Goal: Information Seeking & Learning: Learn about a topic

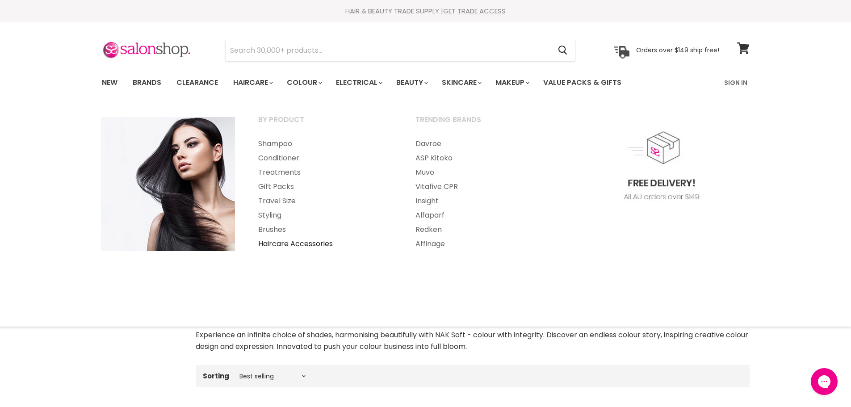
click at [289, 246] on link "Haircare Accessories" at bounding box center [325, 244] width 156 height 14
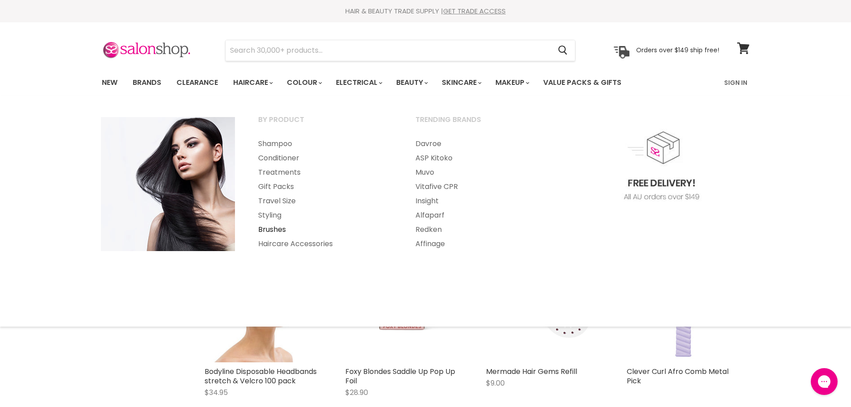
click at [287, 228] on link "Brushes" at bounding box center [325, 230] width 156 height 14
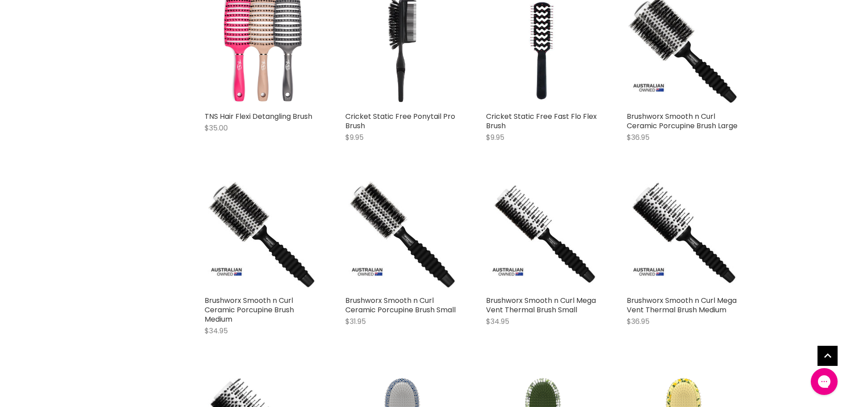
scroll to position [1698, 0]
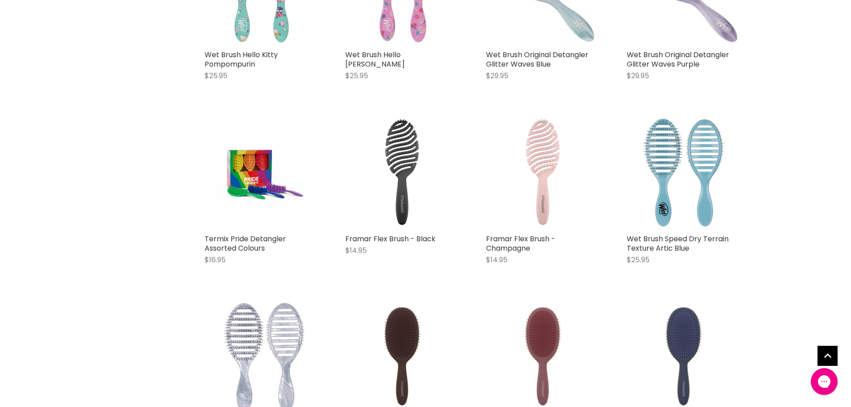
scroll to position [3888, 0]
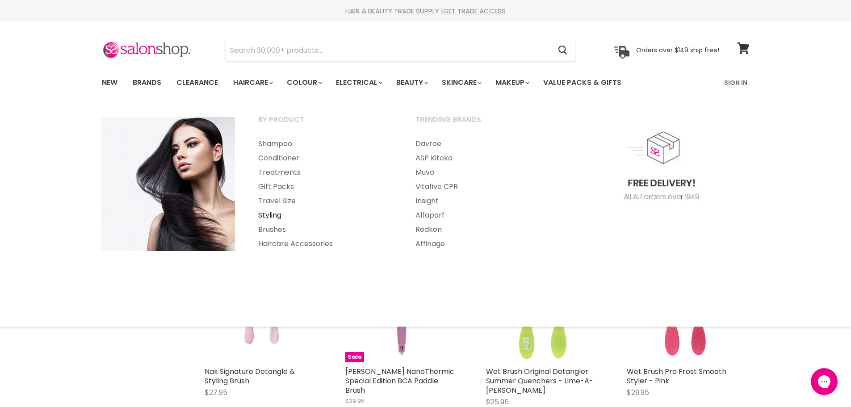
click at [285, 217] on link "Styling" at bounding box center [325, 215] width 156 height 14
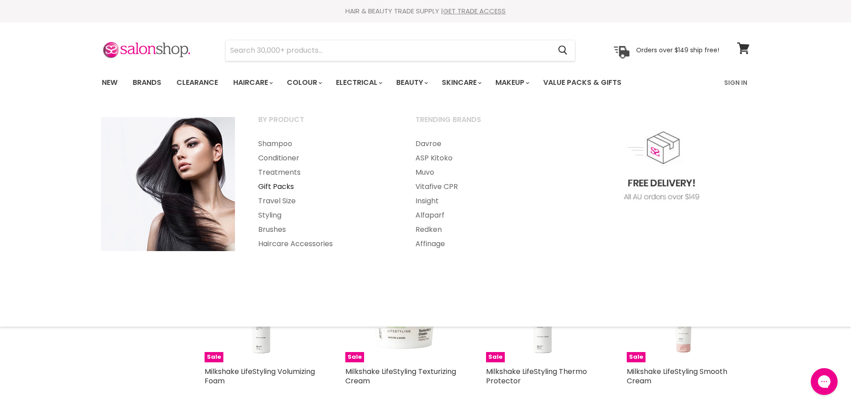
click at [289, 192] on link "Gift Packs" at bounding box center [325, 187] width 156 height 14
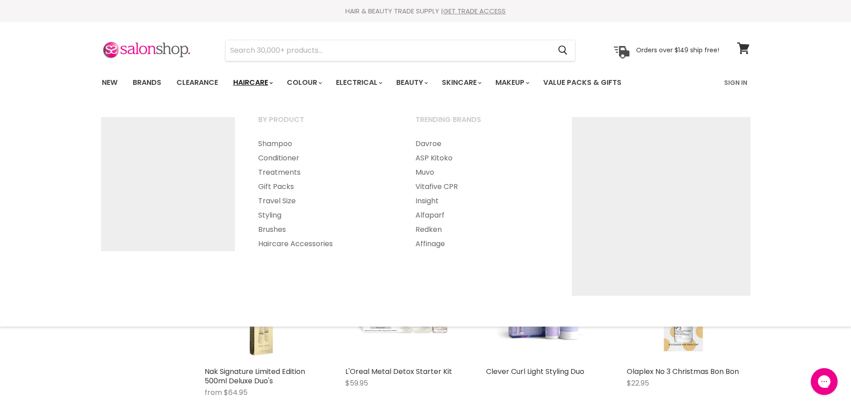
click at [256, 83] on link "Haircare" at bounding box center [253, 82] width 52 height 19
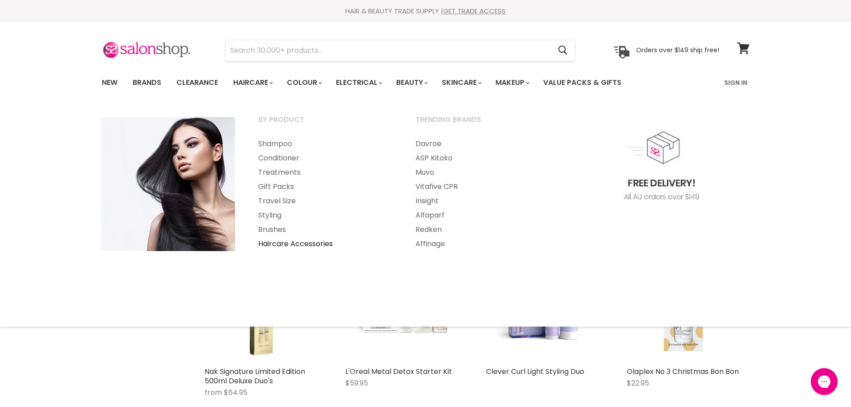
click at [303, 243] on link "Haircare Accessories" at bounding box center [325, 244] width 156 height 14
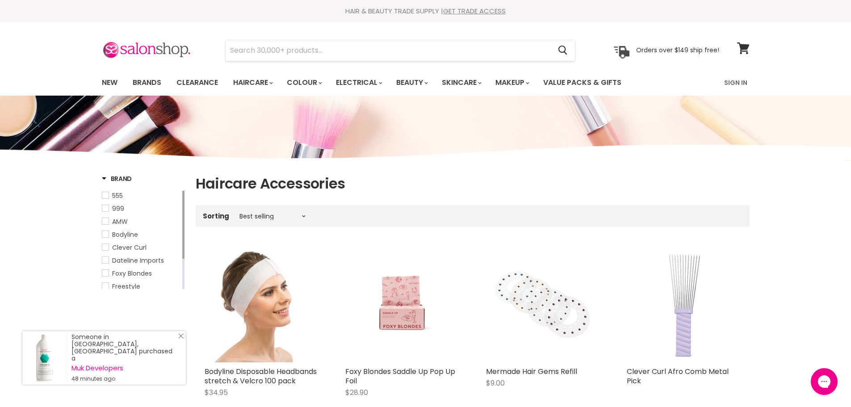
click at [181, 339] on icon "Close Icon" at bounding box center [180, 335] width 5 height 5
click at [158, 82] on link "Brands" at bounding box center [147, 82] width 42 height 19
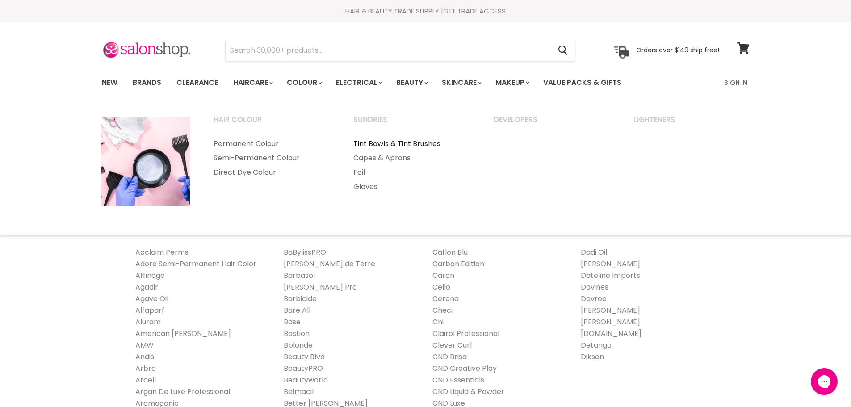
click at [390, 143] on link "Tint Bowls & Tint Brushes" at bounding box center [411, 144] width 139 height 14
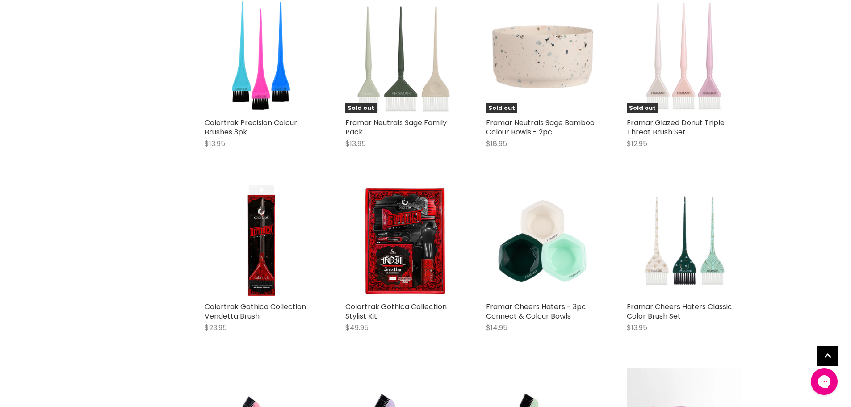
scroll to position [1564, 0]
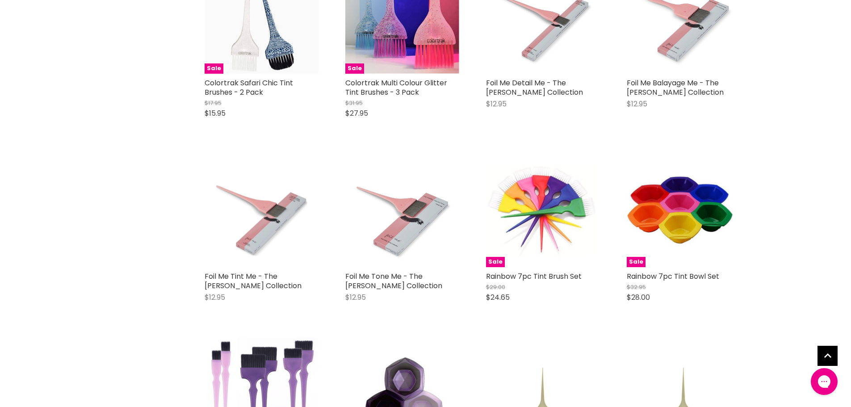
scroll to position [4156, 0]
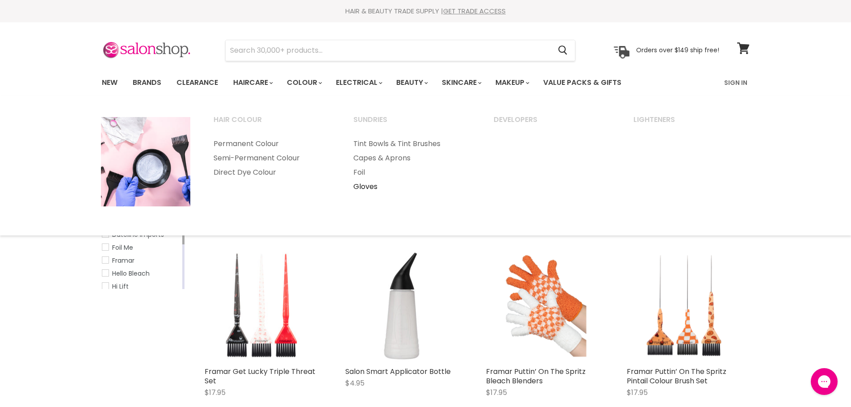
click at [375, 190] on link "Gloves" at bounding box center [411, 187] width 139 height 14
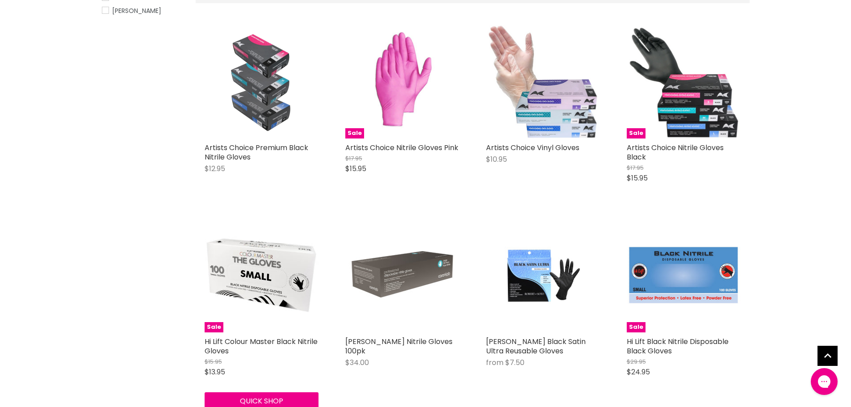
scroll to position [223, 0]
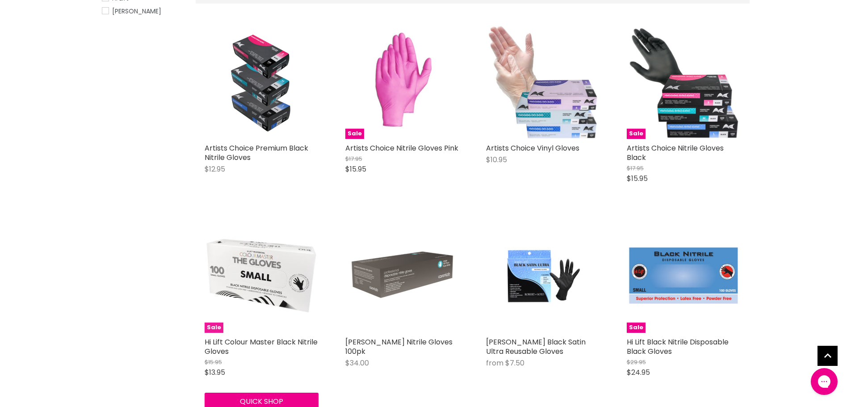
click at [271, 274] on img "Main content" at bounding box center [262, 276] width 114 height 114
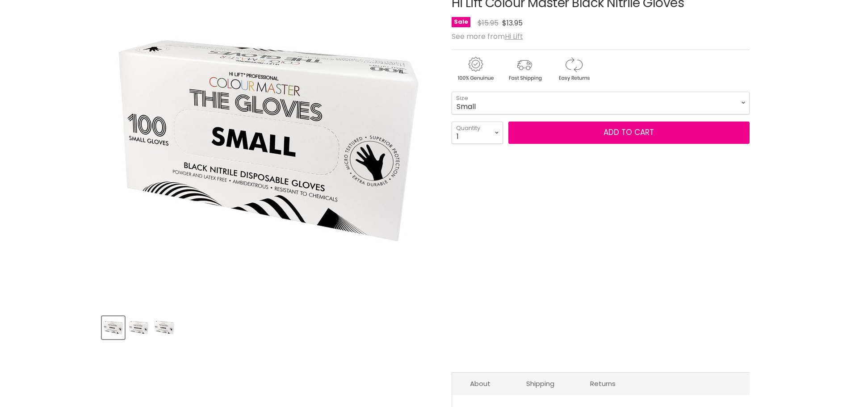
scroll to position [134, 0]
click at [139, 327] on img "Product thumbnails" at bounding box center [138, 327] width 21 height 21
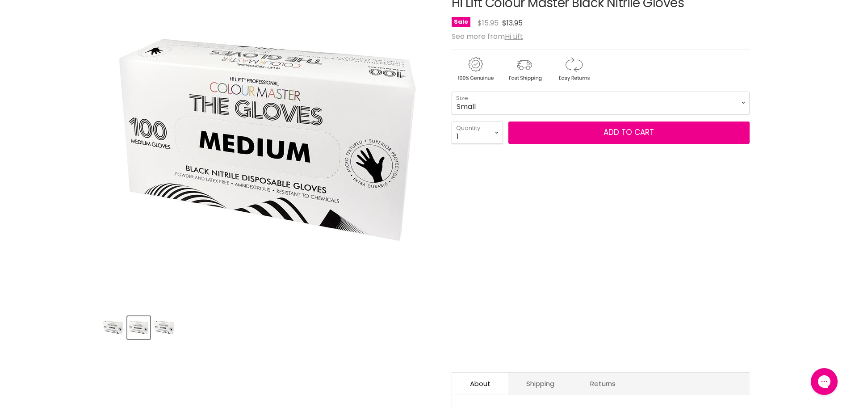
scroll to position [0, 0]
click at [164, 324] on img "Product thumbnails" at bounding box center [164, 327] width 21 height 21
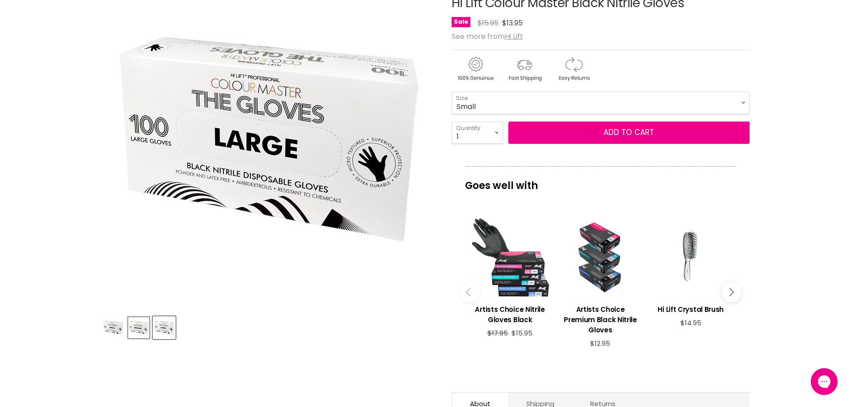
click at [127, 321] on button "Product thumbnails" at bounding box center [138, 327] width 23 height 23
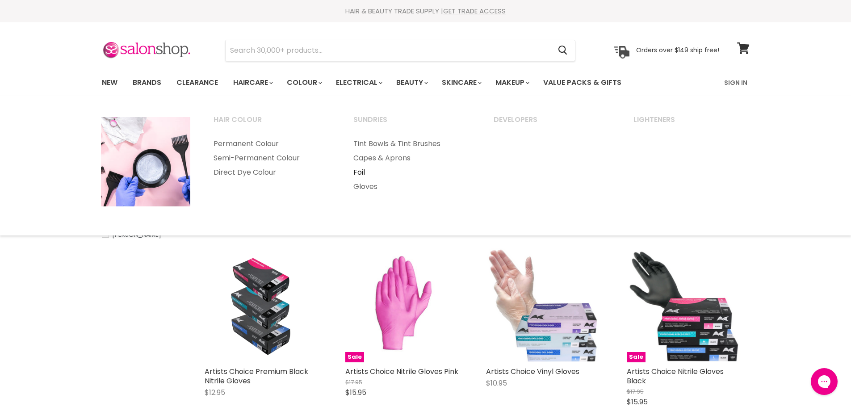
click at [363, 173] on link "Foil" at bounding box center [411, 172] width 139 height 14
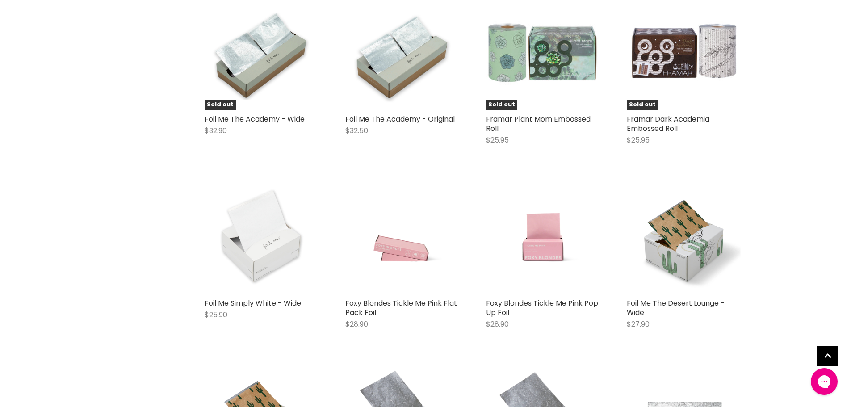
scroll to position [1743, 0]
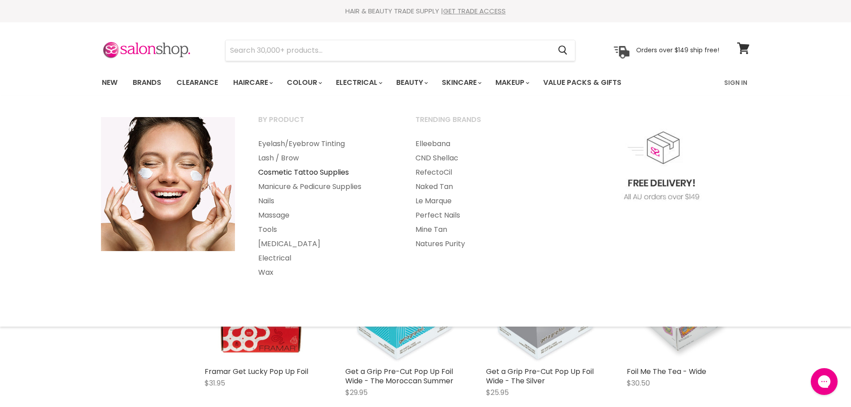
click at [314, 170] on link "Cosmetic Tattoo Supplies" at bounding box center [325, 172] width 156 height 14
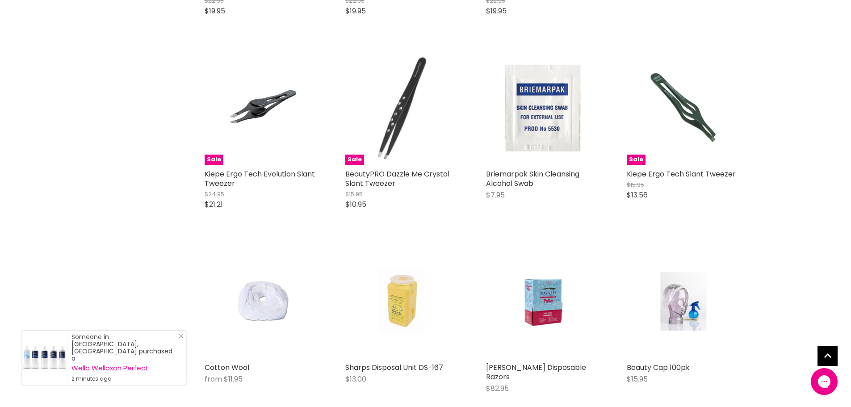
scroll to position [2101, 0]
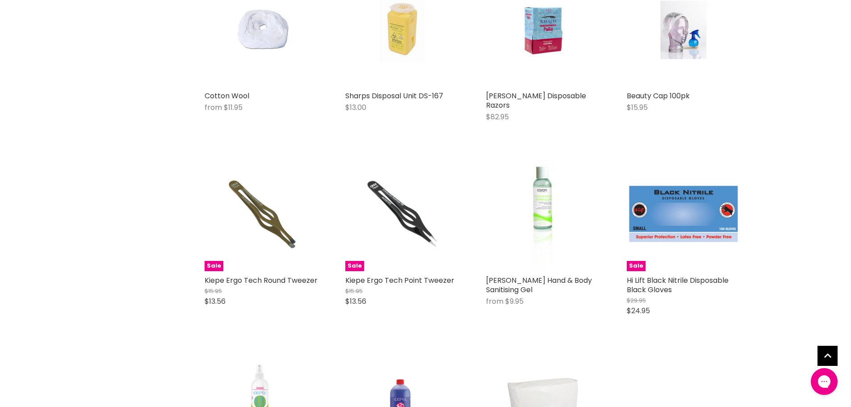
scroll to position [2324, 0]
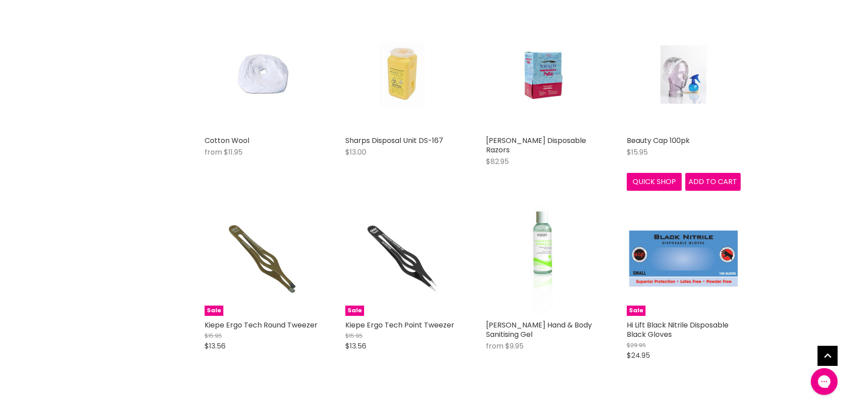
click at [679, 86] on img "Main content" at bounding box center [684, 74] width 76 height 114
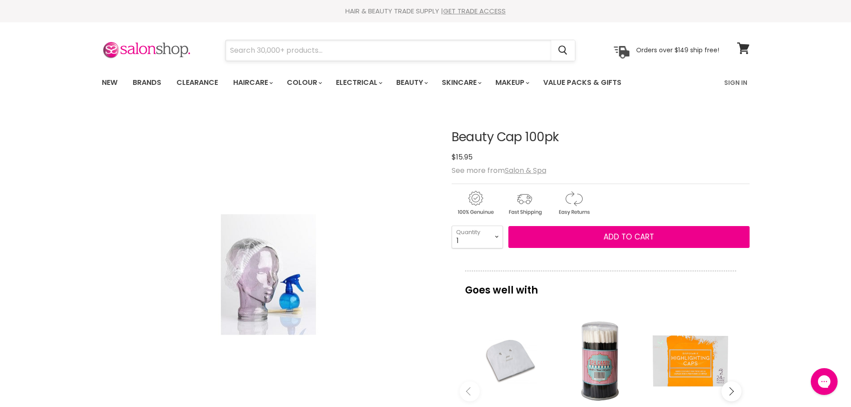
click at [338, 53] on input "Search" at bounding box center [389, 50] width 326 height 21
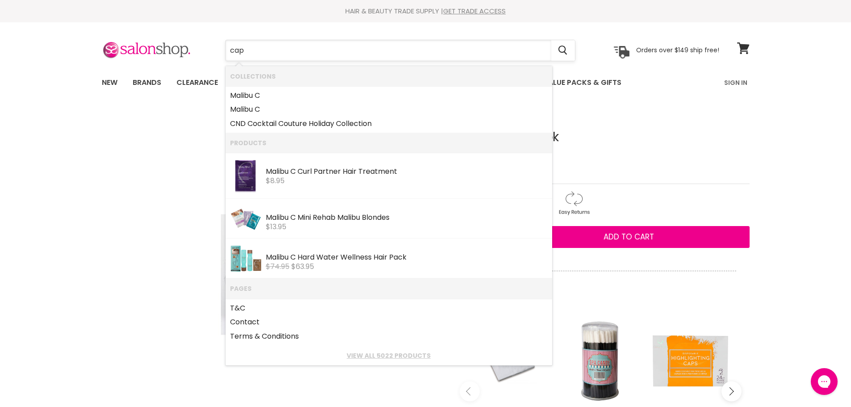
type input "caps"
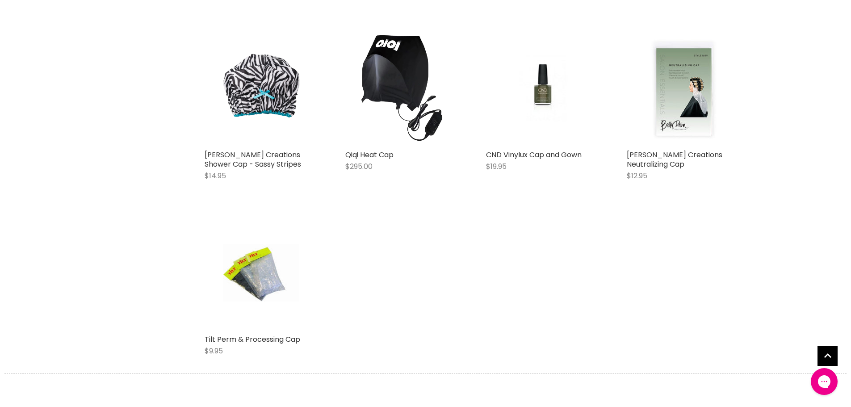
scroll to position [939, 0]
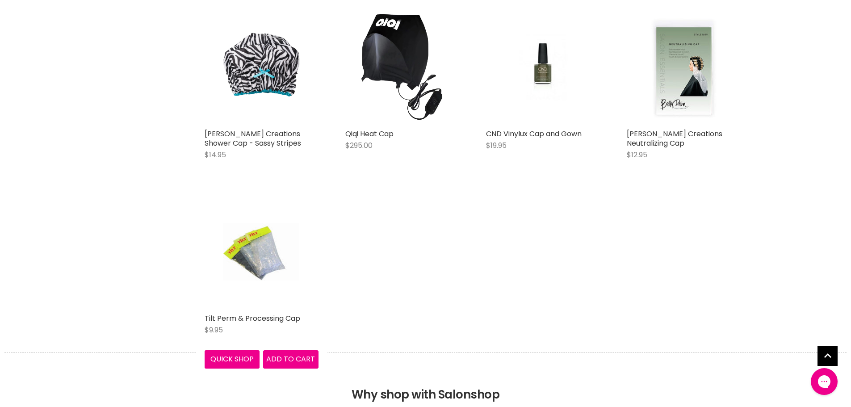
click at [268, 271] on img "Main content" at bounding box center [261, 252] width 76 height 114
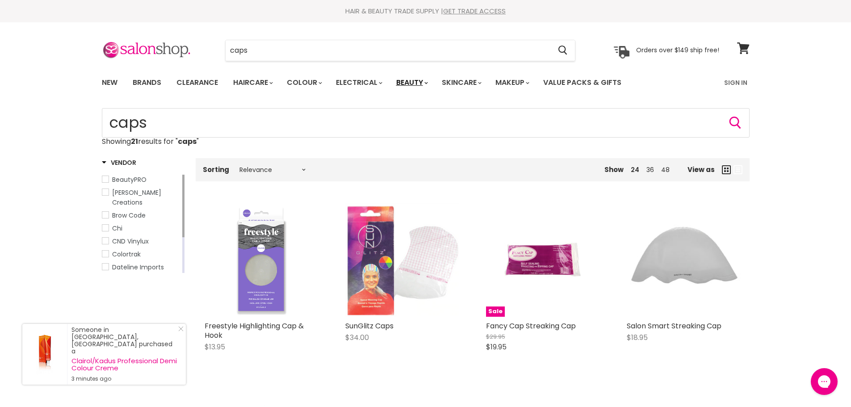
click at [419, 83] on link "Beauty" at bounding box center [412, 82] width 44 height 19
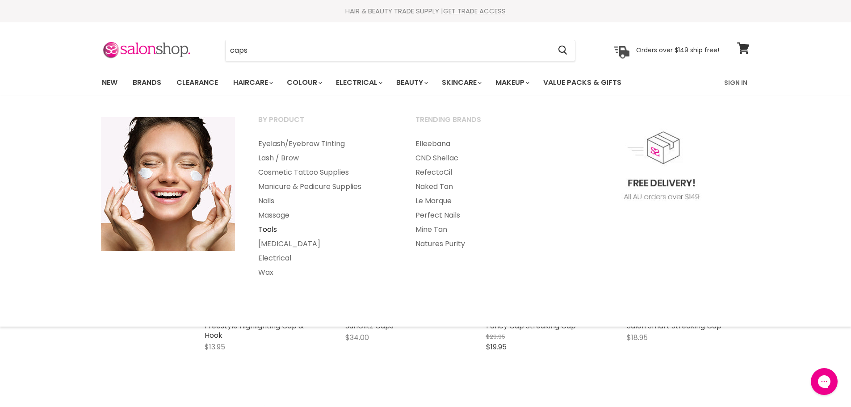
click at [289, 226] on link "Tools" at bounding box center [325, 230] width 156 height 14
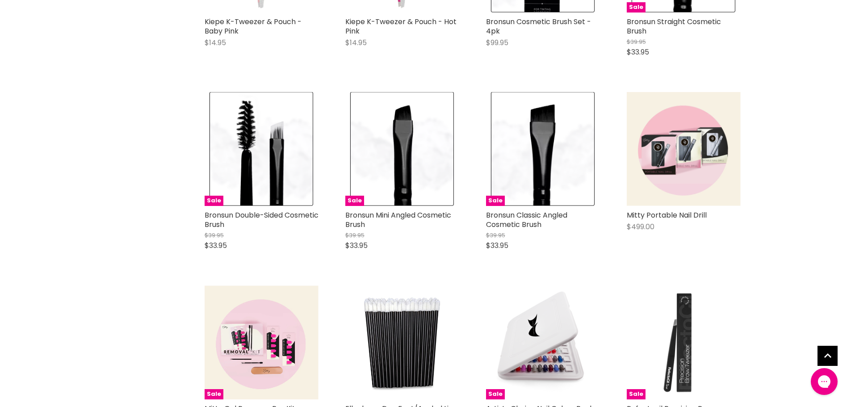
scroll to position [2235, 0]
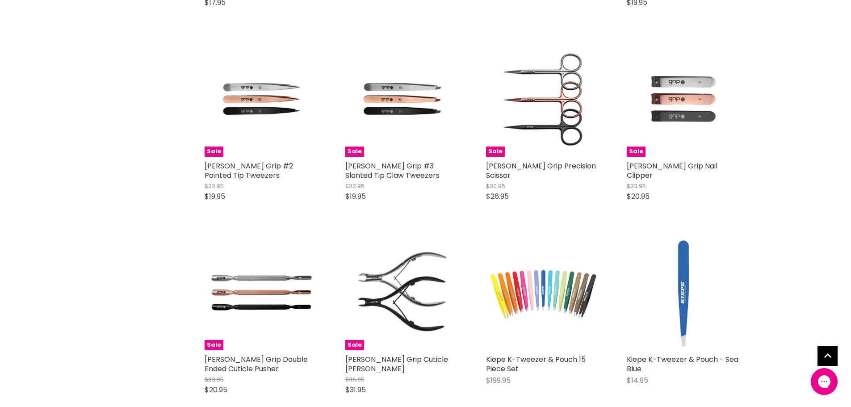
scroll to position [849, 0]
